Goal: Transaction & Acquisition: Book appointment/travel/reservation

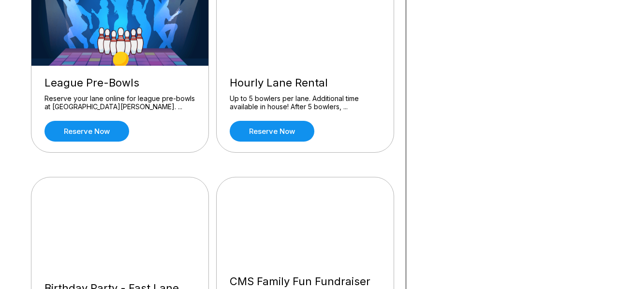
scroll to position [626, 0]
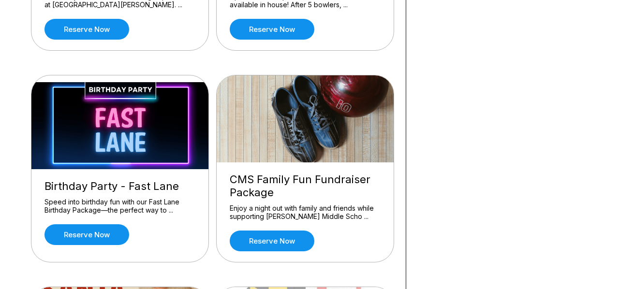
click at [159, 158] on img at bounding box center [120, 125] width 178 height 87
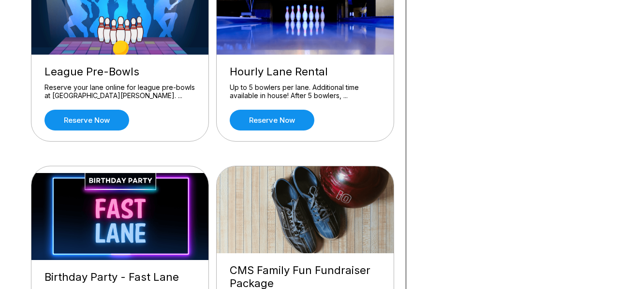
scroll to position [513, 0]
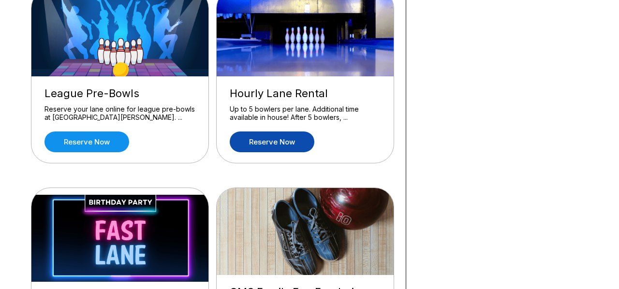
click at [278, 139] on link "Reserve now" at bounding box center [272, 142] width 85 height 21
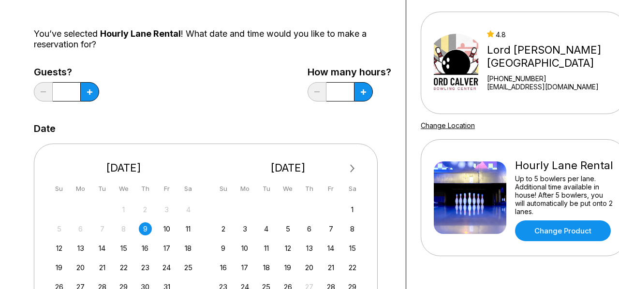
scroll to position [110, 0]
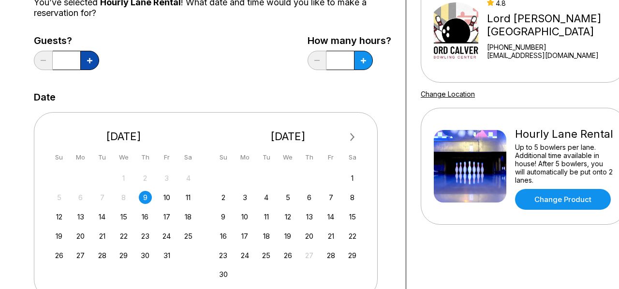
click at [95, 65] on button at bounding box center [89, 60] width 19 height 19
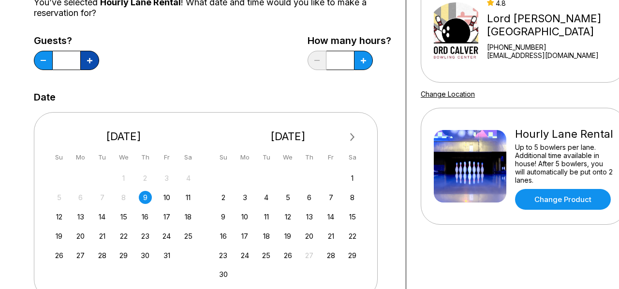
click at [95, 65] on button at bounding box center [89, 60] width 19 height 19
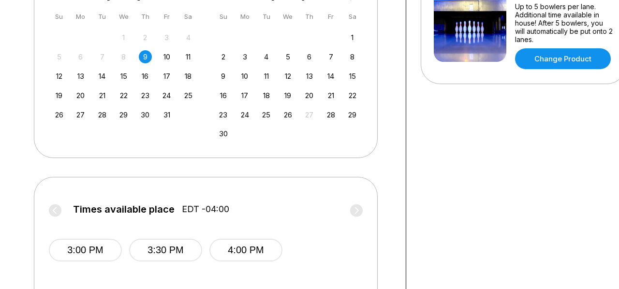
scroll to position [210, 0]
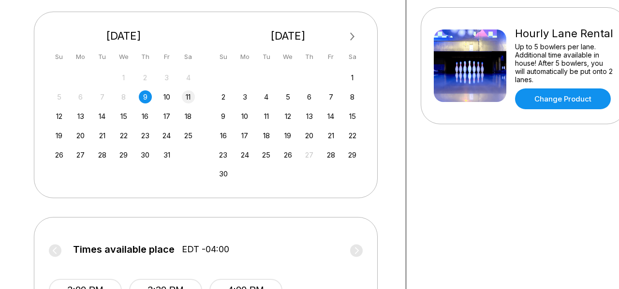
click at [191, 95] on div "11" at bounding box center [188, 96] width 13 height 13
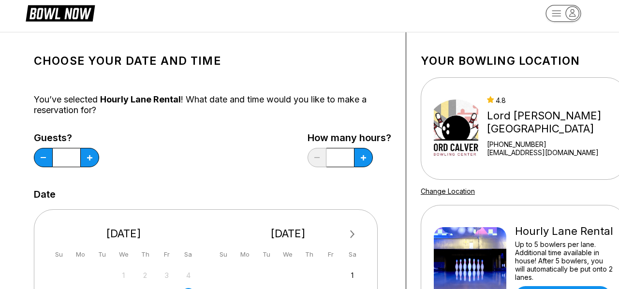
scroll to position [30, 0]
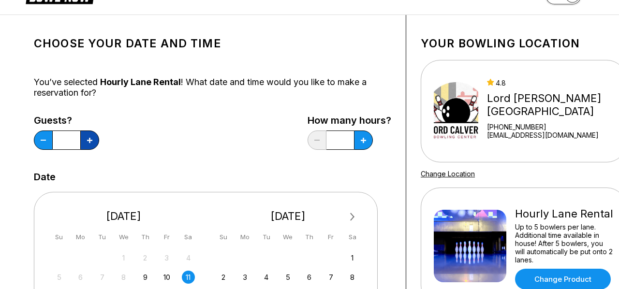
click at [92, 139] on icon at bounding box center [89, 140] width 5 height 5
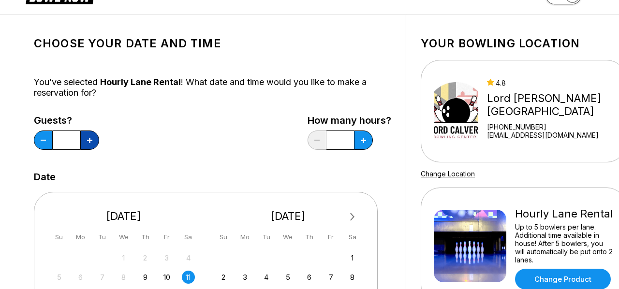
click at [92, 139] on icon at bounding box center [89, 140] width 5 height 5
type input "**"
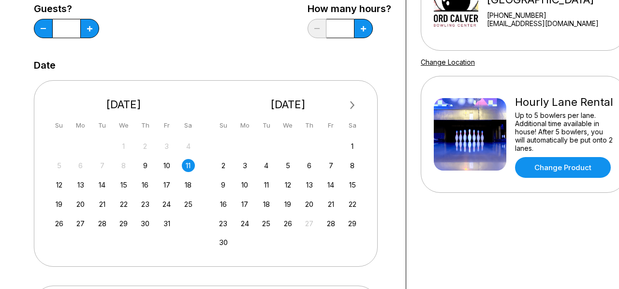
scroll to position [128, 0]
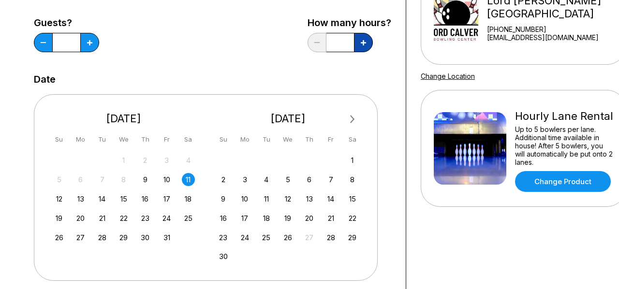
click at [362, 44] on icon at bounding box center [363, 42] width 5 height 5
type input "*"
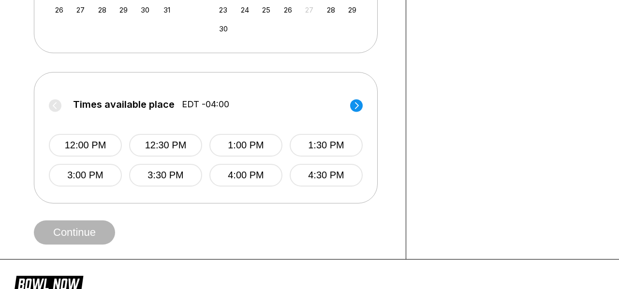
scroll to position [357, 0]
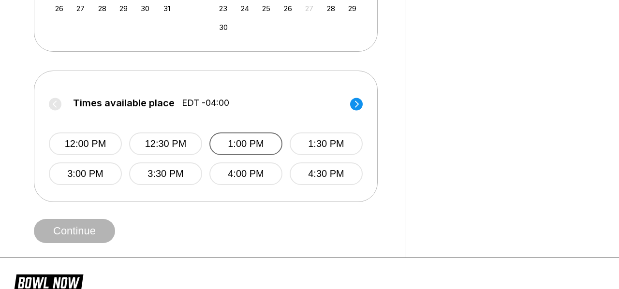
click at [242, 151] on button "1:00 PM" at bounding box center [245, 144] width 73 height 23
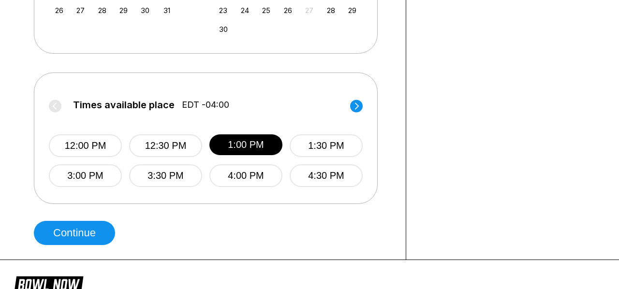
scroll to position [386, 0]
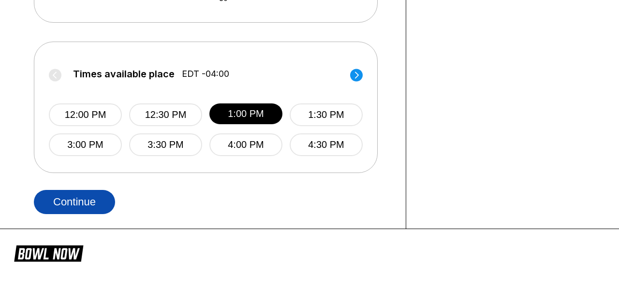
click at [63, 206] on button "Continue" at bounding box center [74, 202] width 81 height 24
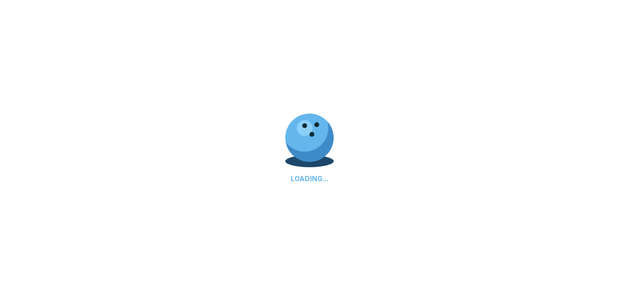
select select "**"
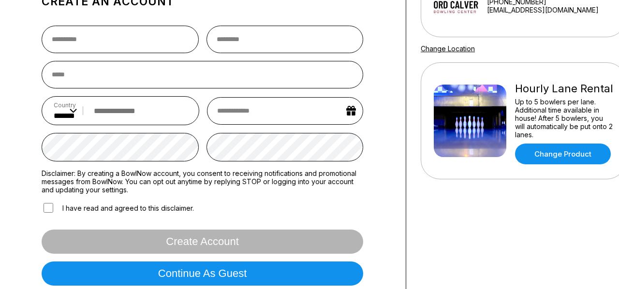
scroll to position [135, 0]
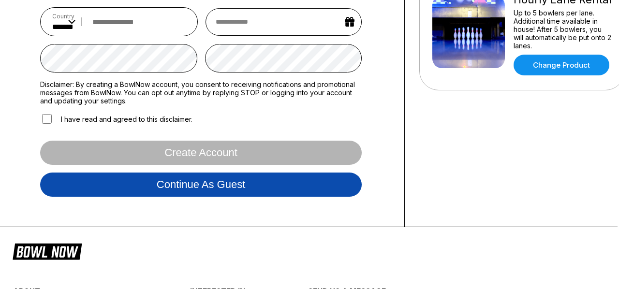
click at [114, 192] on button "Continue as guest" at bounding box center [201, 185] width 322 height 24
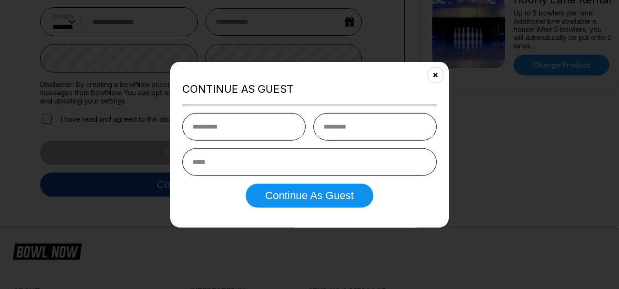
scroll to position [181, 1]
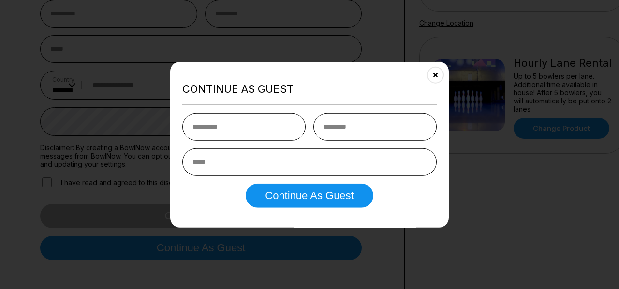
click at [218, 123] on input "text" at bounding box center [243, 127] width 123 height 28
type input "******"
type input "*******"
click at [254, 166] on input "email" at bounding box center [309, 162] width 254 height 28
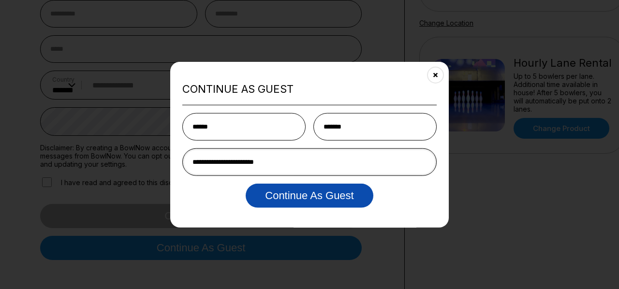
type input "**********"
click at [298, 194] on button "Continue as Guest" at bounding box center [309, 195] width 127 height 24
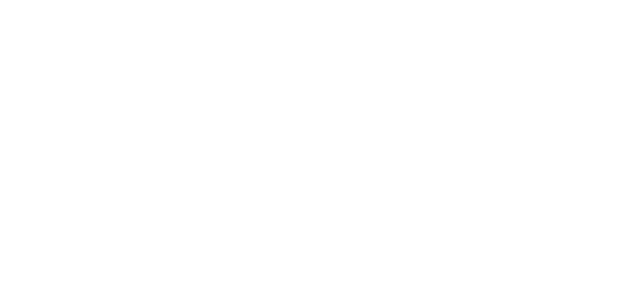
scroll to position [0, 0]
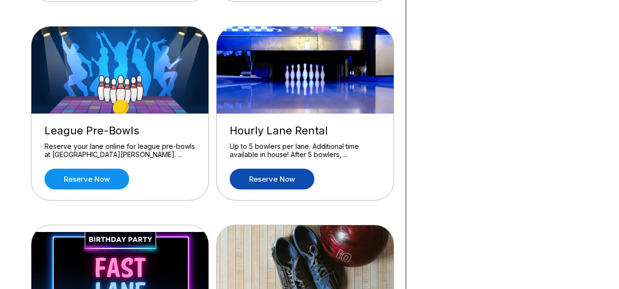
scroll to position [527, 0]
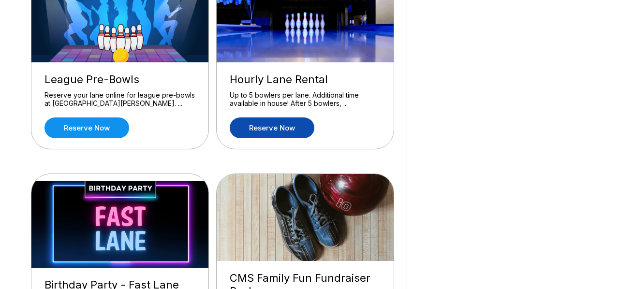
click at [280, 125] on link "Reserve now" at bounding box center [272, 128] width 85 height 21
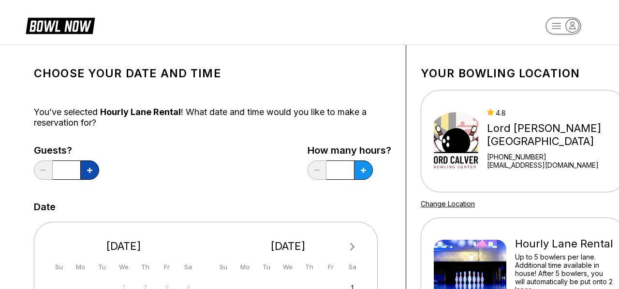
click at [90, 168] on icon at bounding box center [89, 170] width 5 height 5
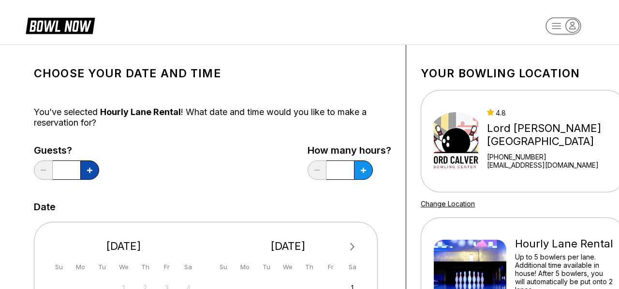
click at [90, 168] on icon at bounding box center [89, 170] width 5 height 5
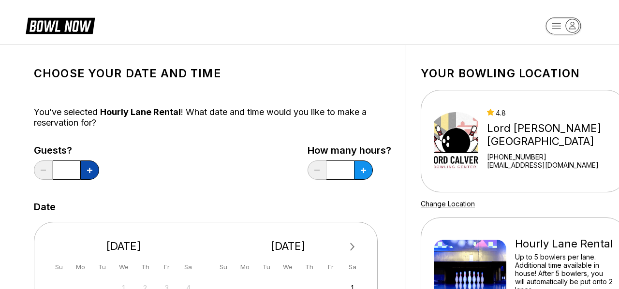
click at [90, 168] on icon at bounding box center [89, 170] width 5 height 5
type input "**"
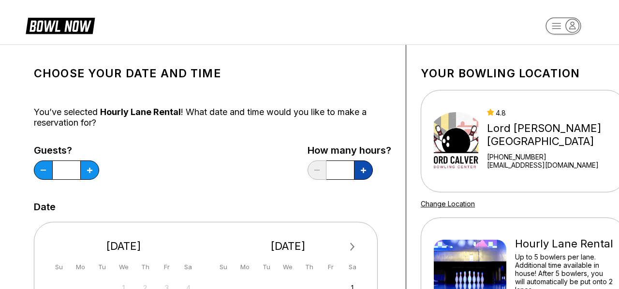
click at [355, 172] on button at bounding box center [363, 170] width 19 height 19
click at [356, 172] on button at bounding box center [363, 170] width 19 height 19
type input "*"
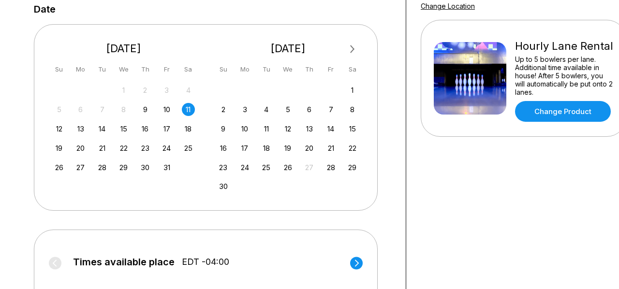
click at [189, 113] on div "11" at bounding box center [188, 109] width 13 height 13
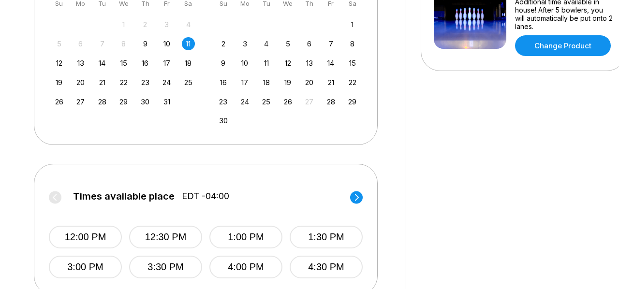
scroll to position [338, 0]
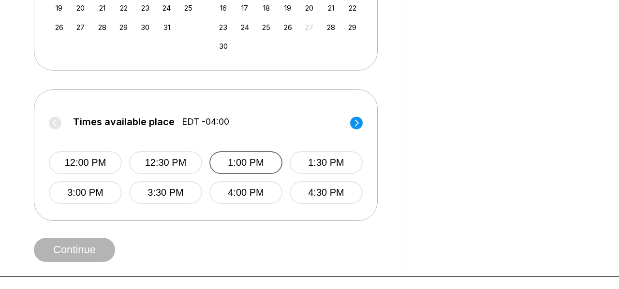
click at [251, 152] on button "1:00 PM" at bounding box center [245, 162] width 73 height 23
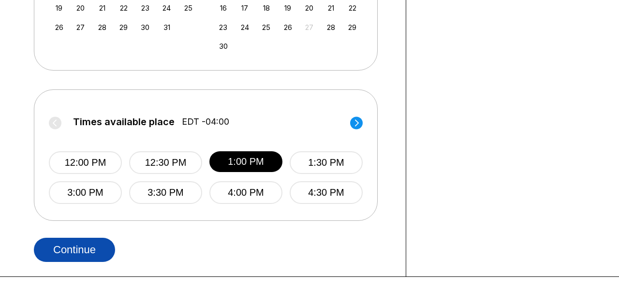
click at [107, 246] on button "Continue" at bounding box center [74, 250] width 81 height 24
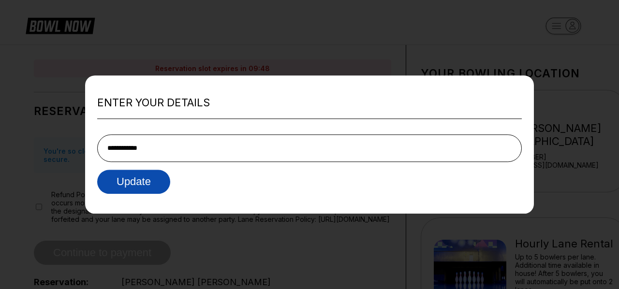
type input "**********"
click at [141, 183] on button "Update" at bounding box center [133, 182] width 73 height 24
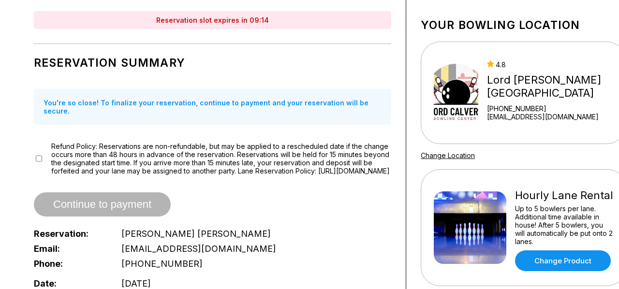
scroll to position [45, 0]
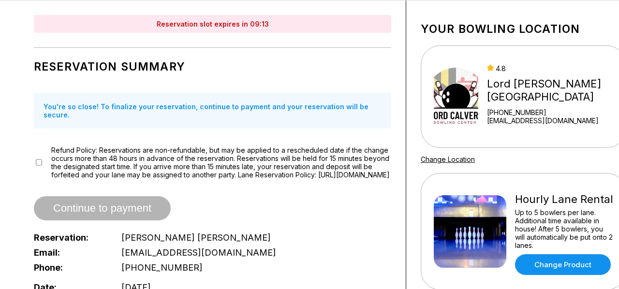
click at [45, 156] on div "Refund Policy: Reservations are non-refundable, but may be applied to a resched…" at bounding box center [213, 162] width 358 height 33
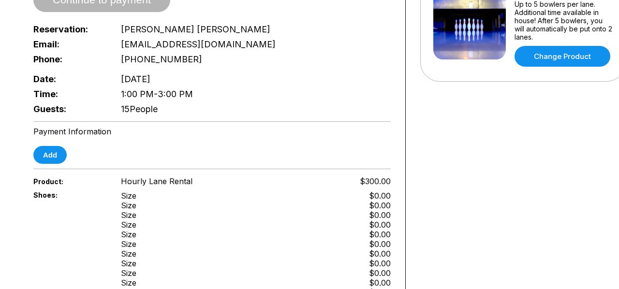
scroll to position [272, 0]
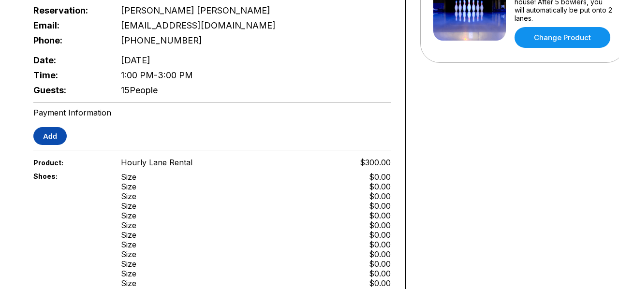
click at [49, 139] on button "Add" at bounding box center [49, 136] width 33 height 18
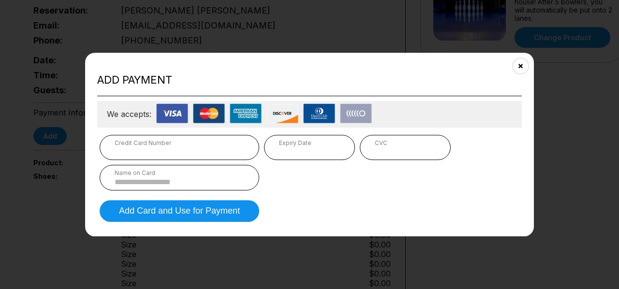
click at [208, 175] on div "Name on Card" at bounding box center [180, 172] width 130 height 7
click at [192, 181] on input at bounding box center [180, 182] width 130 height 8
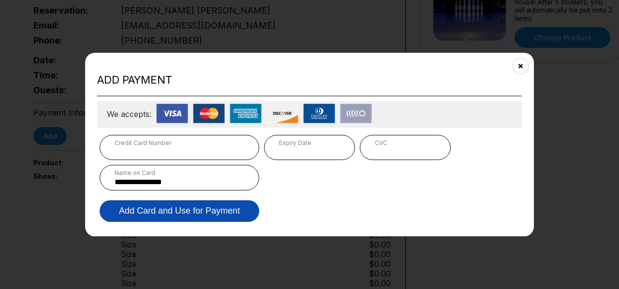
type input "**********"
click at [205, 212] on button "Add Card and Use for Payment" at bounding box center [180, 211] width 160 height 22
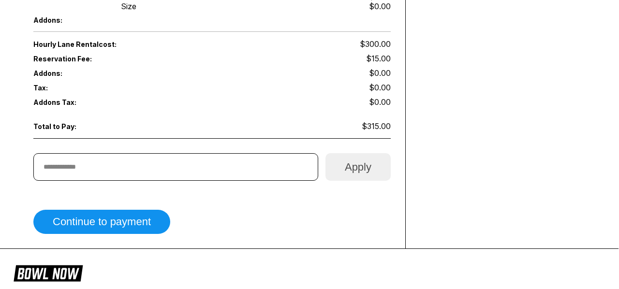
scroll to position [585, 0]
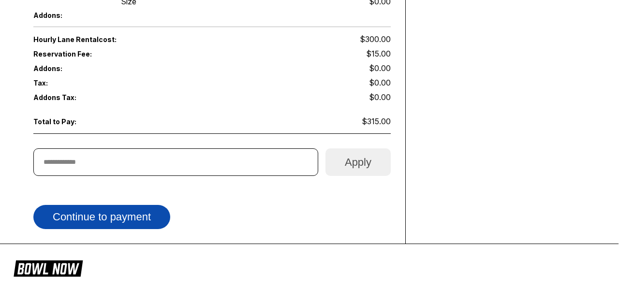
click at [145, 216] on button "Continue to payment" at bounding box center [101, 217] width 137 height 24
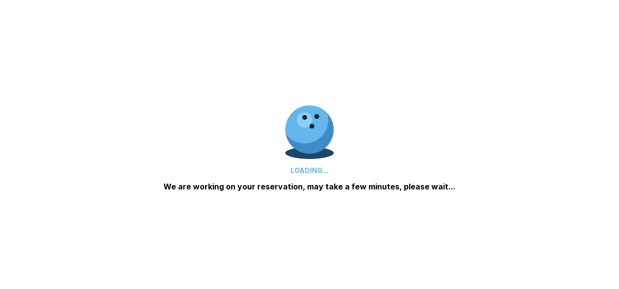
scroll to position [0, 0]
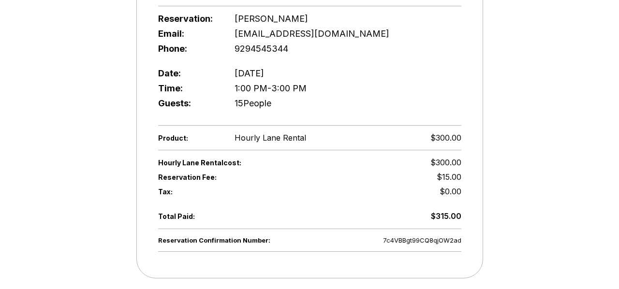
scroll to position [261, 0]
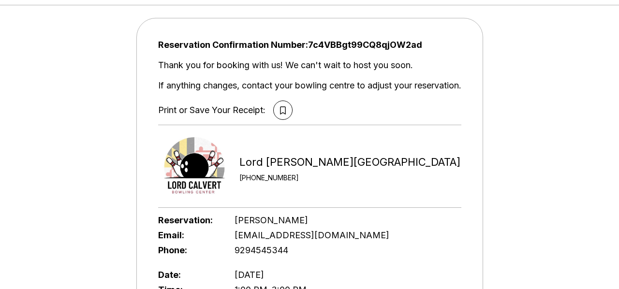
scroll to position [44, 0]
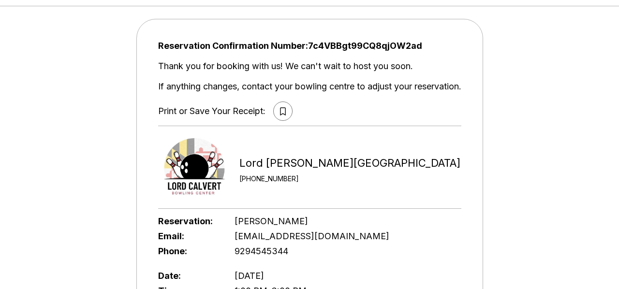
click at [282, 112] on icon at bounding box center [283, 111] width 6 height 8
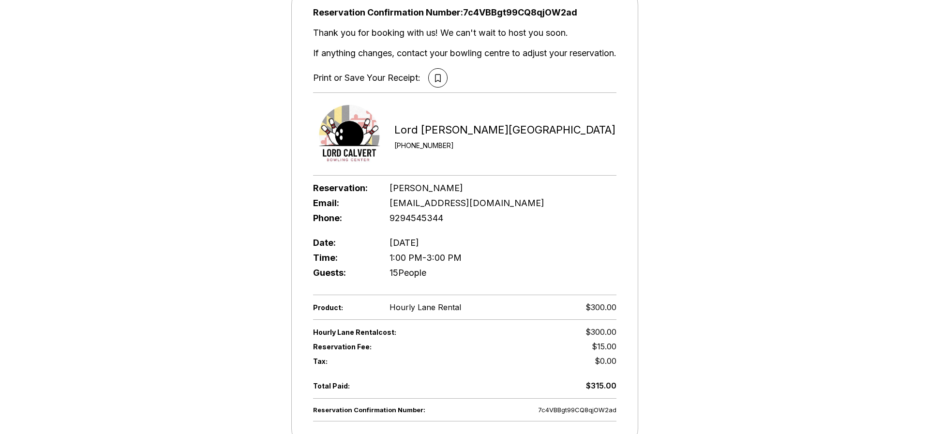
scroll to position [76, 0]
